Goal: Task Accomplishment & Management: Manage account settings

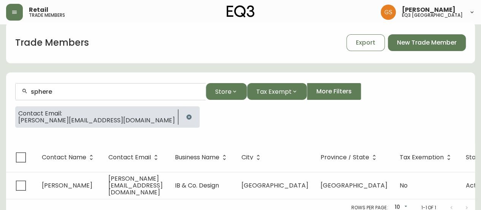
scroll to position [13, 0]
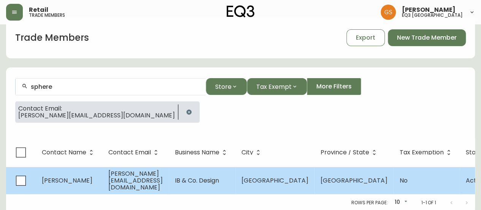
click at [132, 175] on td "[PERSON_NAME][EMAIL_ADDRESS][DOMAIN_NAME]" at bounding box center [135, 180] width 67 height 27
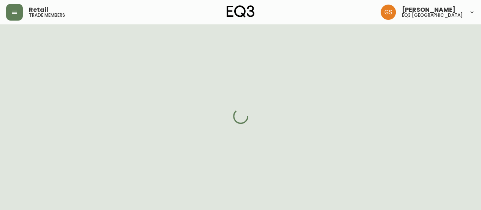
select select "ON"
select select "CA"
select select "CA_EN"
select select "Outreach from a Trade Rep"
select select "Interior Designer"
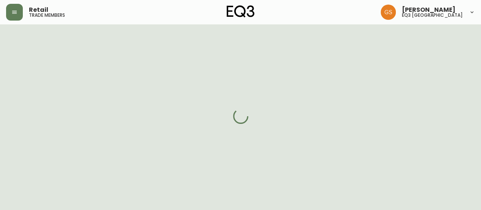
select select "false"
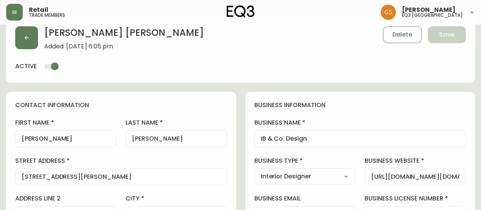
type input "EQ3 [GEOGRAPHIC_DATA]"
select select "cjw10z96q005b6gs00r6w7pwt"
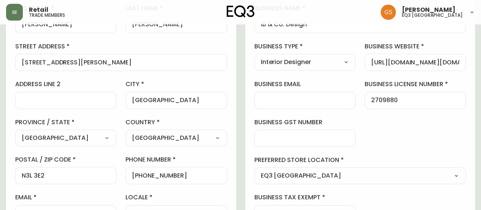
scroll to position [51, 0]
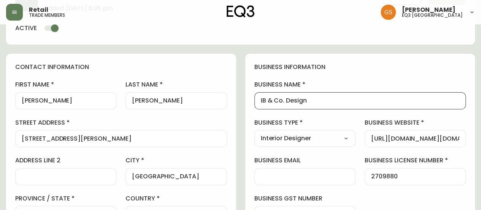
drag, startPoint x: 266, startPoint y: 100, endPoint x: 260, endPoint y: 101, distance: 5.8
click at [260, 101] on div "IB & Co. Design" at bounding box center [361, 100] width 212 height 17
